Goal: Information Seeking & Learning: Learn about a topic

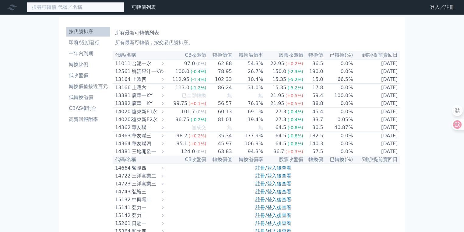
click at [87, 5] on input at bounding box center [76, 7] width 98 height 10
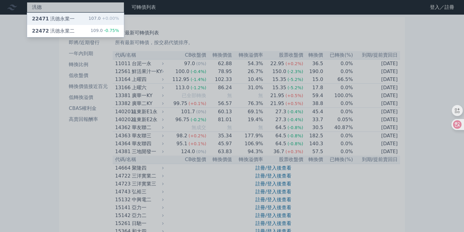
type input "汎德"
click at [81, 20] on div "22471 汎德永業一 107.0 +0.00%" at bounding box center [75, 19] width 97 height 12
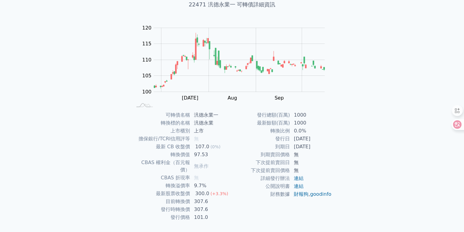
scroll to position [49, 0]
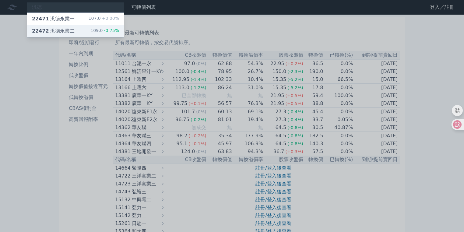
click at [68, 30] on div "22472 汎德永業二" at bounding box center [53, 30] width 43 height 7
click at [57, 6] on div at bounding box center [232, 116] width 464 height 232
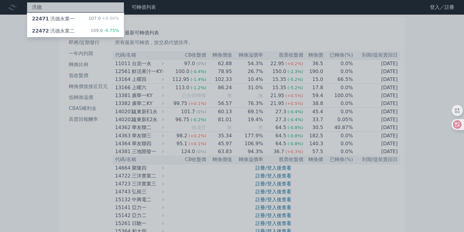
click at [57, 6] on div "[DEMOGRAPHIC_DATA]德 22471 汎德永業一 107.0 +0.00% 22472 汎德永業二 109.0 -0.75%" at bounding box center [76, 7] width 98 height 10
drag, startPoint x: 57, startPoint y: 6, endPoint x: 0, endPoint y: 6, distance: 57.0
click at [0, 6] on div at bounding box center [232, 116] width 464 height 232
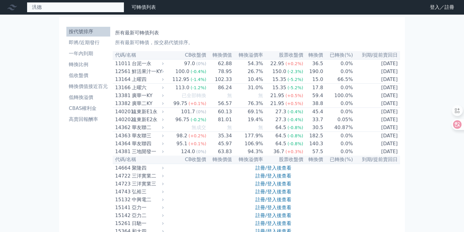
click at [49, 5] on div "[DEMOGRAPHIC_DATA]德 22471 汎德永業一 107.0 +0.00% 22472 汎德永業二 109.0 -0.75%" at bounding box center [76, 7] width 98 height 10
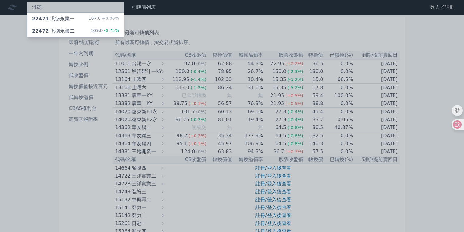
type input "汎"
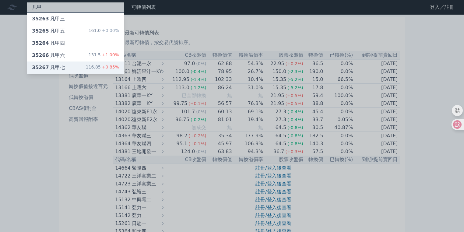
type input "凡甲"
click at [83, 67] on div "35267 凡甲七 116.85 +0.85%" at bounding box center [75, 68] width 97 height 12
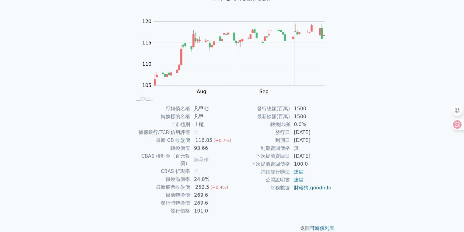
scroll to position [50, 0]
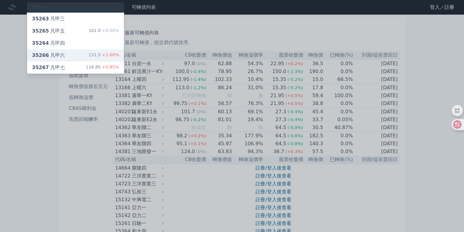
click at [82, 58] on div "35266 凡甲六 131.5 +1.00%" at bounding box center [75, 55] width 97 height 12
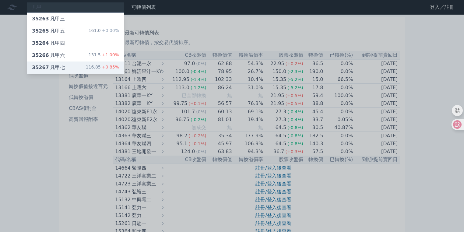
click at [60, 66] on div "35267 凡甲七" at bounding box center [48, 67] width 33 height 7
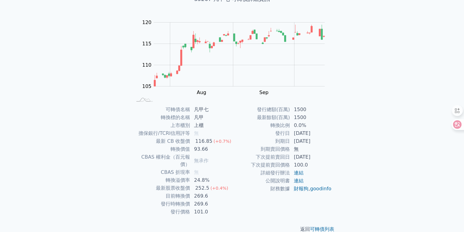
scroll to position [49, 0]
